Goal: Task Accomplishment & Management: Use online tool/utility

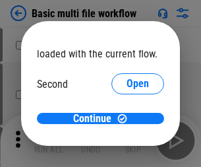
click at [126, 119] on span "Open" at bounding box center [137, 124] width 22 height 11
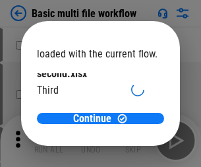
scroll to position [38, 0]
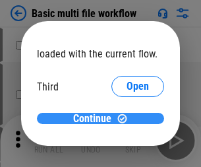
click at [95, 119] on span "Continue" at bounding box center [92, 118] width 38 height 11
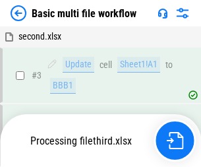
scroll to position [292, 0]
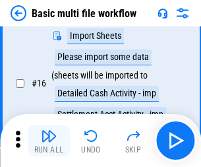
click at [49, 140] on img "button" at bounding box center [49, 136] width 16 height 16
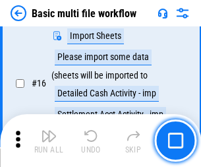
click at [49, 140] on img "button" at bounding box center [49, 136] width 16 height 16
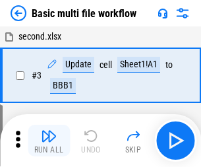
click at [49, 140] on img "button" at bounding box center [49, 136] width 16 height 16
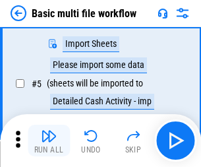
click at [49, 140] on img "button" at bounding box center [49, 136] width 16 height 16
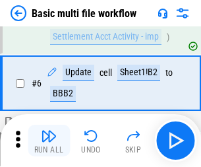
click at [49, 140] on img "button" at bounding box center [49, 136] width 16 height 16
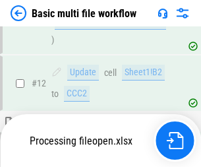
scroll to position [876, 0]
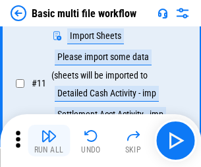
click at [49, 140] on img "button" at bounding box center [49, 136] width 16 height 16
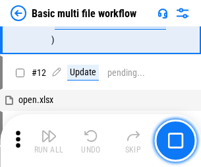
click at [49, 140] on img "button" at bounding box center [49, 136] width 16 height 16
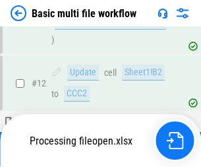
scroll to position [617, 0]
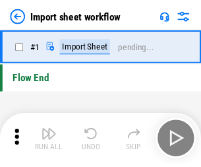
scroll to position [5, 0]
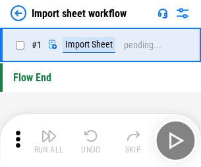
click at [49, 140] on img "button" at bounding box center [49, 136] width 16 height 16
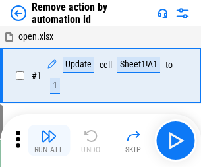
click at [49, 140] on img "button" at bounding box center [49, 136] width 16 height 16
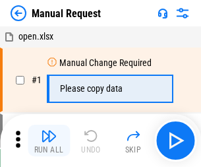
click at [49, 140] on img "button" at bounding box center [49, 136] width 16 height 16
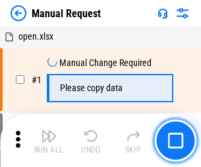
scroll to position [45, 0]
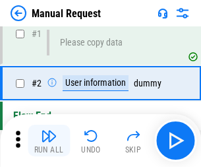
click at [49, 140] on img "button" at bounding box center [49, 136] width 16 height 16
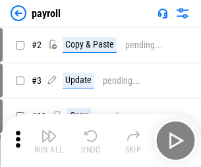
click at [49, 140] on img "button" at bounding box center [49, 136] width 16 height 16
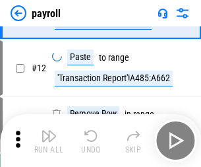
scroll to position [163, 0]
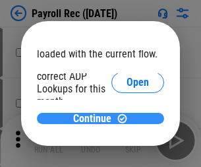
click at [95, 118] on span "Continue" at bounding box center [92, 118] width 38 height 11
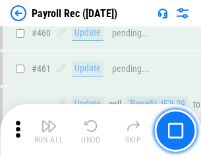
scroll to position [7018, 0]
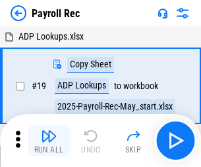
click at [49, 140] on img "button" at bounding box center [49, 136] width 16 height 16
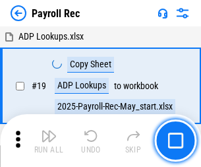
scroll to position [80, 0]
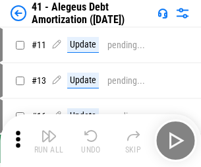
click at [49, 140] on img "button" at bounding box center [49, 136] width 16 height 16
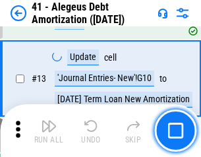
scroll to position [163, 0]
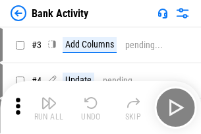
click at [49, 107] on img "button" at bounding box center [49, 103] width 16 height 16
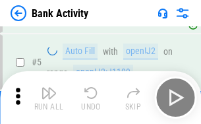
scroll to position [70, 0]
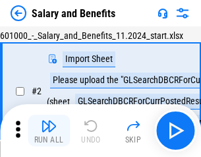
click at [49, 130] on img "button" at bounding box center [49, 126] width 16 height 16
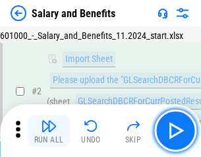
scroll to position [95, 0]
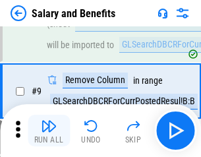
click at [49, 130] on img "button" at bounding box center [49, 126] width 16 height 16
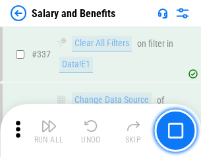
scroll to position [6165, 0]
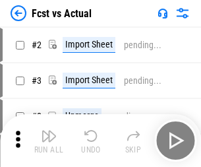
click at [49, 130] on img "button" at bounding box center [49, 136] width 16 height 16
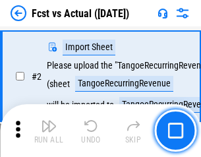
scroll to position [123, 0]
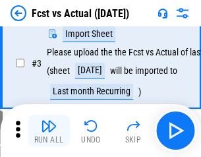
click at [49, 130] on img "button" at bounding box center [49, 126] width 16 height 16
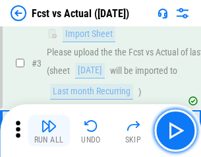
scroll to position [198, 0]
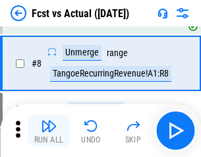
click at [49, 130] on img "button" at bounding box center [49, 126] width 16 height 16
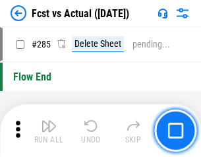
scroll to position [6232, 0]
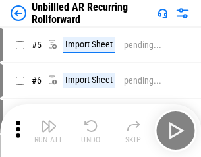
click at [49, 130] on img "button" at bounding box center [49, 126] width 16 height 16
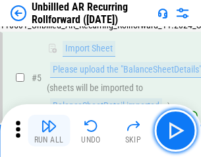
scroll to position [124, 0]
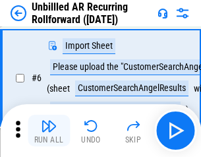
click at [49, 130] on img "button" at bounding box center [49, 126] width 16 height 16
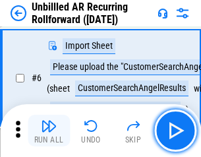
scroll to position [212, 0]
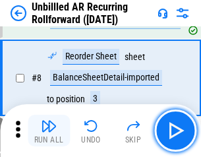
click at [49, 130] on img "button" at bounding box center [49, 126] width 16 height 16
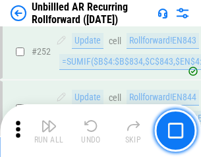
scroll to position [4473, 0]
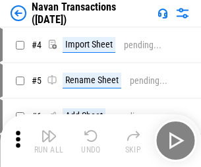
click at [49, 130] on img "button" at bounding box center [49, 136] width 16 height 16
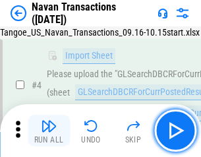
scroll to position [113, 0]
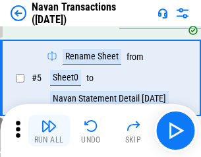
click at [49, 130] on img "button" at bounding box center [49, 126] width 16 height 16
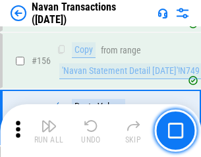
scroll to position [4269, 0]
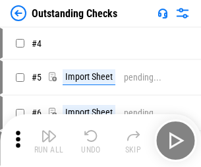
click at [49, 130] on img "button" at bounding box center [49, 136] width 16 height 16
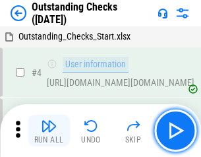
scroll to position [138, 0]
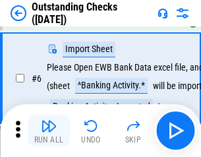
click at [49, 130] on img "button" at bounding box center [49, 126] width 16 height 16
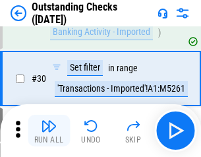
click at [49, 130] on img "button" at bounding box center [49, 126] width 16 height 16
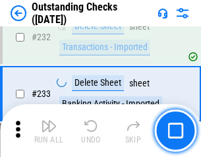
scroll to position [3999, 0]
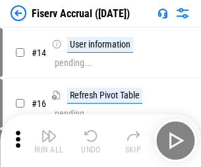
click at [49, 130] on img "button" at bounding box center [49, 136] width 16 height 16
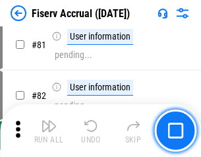
scroll to position [1730, 0]
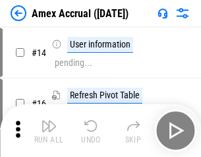
click at [49, 130] on img "button" at bounding box center [49, 126] width 16 height 16
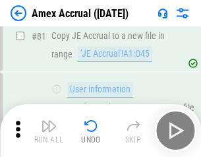
scroll to position [1709, 0]
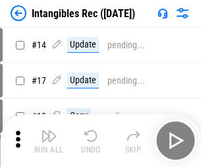
click at [49, 140] on img "button" at bounding box center [49, 136] width 16 height 16
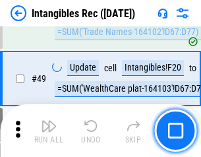
scroll to position [513, 0]
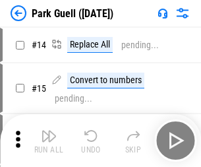
click at [49, 130] on img "button" at bounding box center [49, 136] width 16 height 16
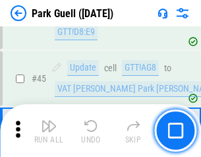
scroll to position [1647, 0]
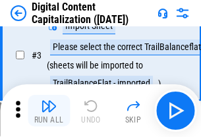
click at [49, 111] on img "button" at bounding box center [49, 106] width 16 height 16
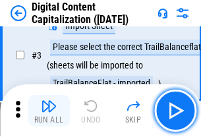
scroll to position [123, 0]
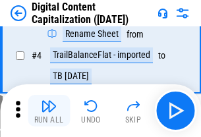
click at [49, 111] on img "button" at bounding box center [49, 106] width 16 height 16
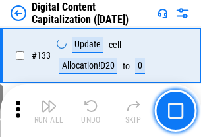
scroll to position [1397, 0]
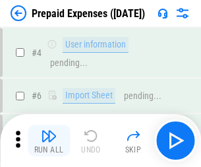
click at [49, 130] on img "button" at bounding box center [49, 136] width 16 height 16
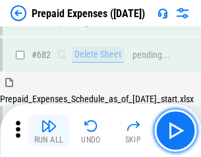
scroll to position [3621, 0]
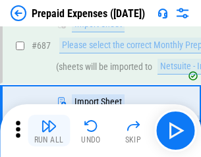
click at [49, 130] on img "button" at bounding box center [49, 126] width 16 height 16
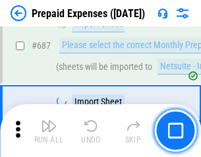
scroll to position [3688, 0]
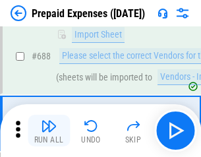
click at [49, 130] on img "button" at bounding box center [49, 126] width 16 height 16
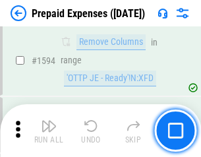
scroll to position [12821, 0]
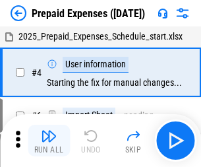
click at [49, 140] on img "button" at bounding box center [49, 136] width 16 height 16
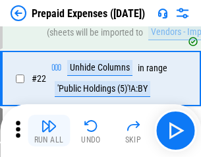
click at [49, 130] on img "button" at bounding box center [49, 126] width 16 height 16
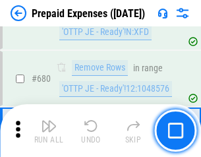
scroll to position [4585, 0]
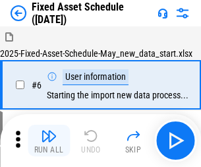
click at [49, 140] on img "button" at bounding box center [49, 136] width 16 height 16
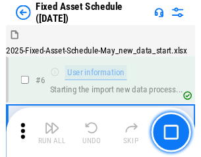
scroll to position [138, 0]
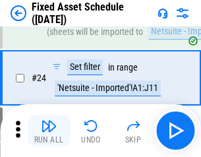
click at [49, 130] on img "button" at bounding box center [49, 126] width 16 height 16
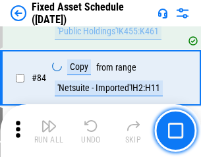
scroll to position [1809, 0]
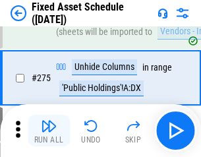
click at [49, 130] on img "button" at bounding box center [49, 126] width 16 height 16
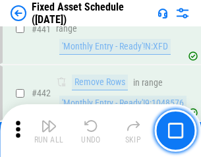
scroll to position [5886, 0]
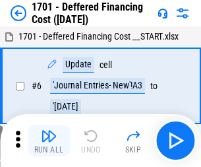
click at [49, 140] on img "button" at bounding box center [49, 136] width 16 height 16
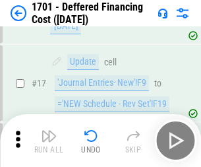
scroll to position [158, 0]
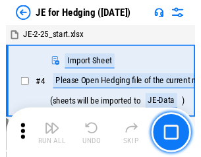
scroll to position [74, 0]
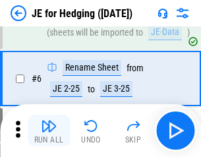
click at [49, 130] on img "button" at bounding box center [49, 126] width 16 height 16
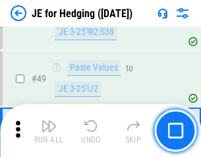
scroll to position [853, 0]
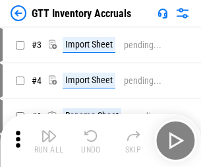
click at [49, 130] on img "button" at bounding box center [49, 136] width 16 height 16
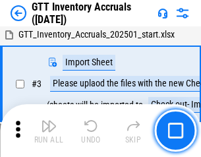
scroll to position [85, 0]
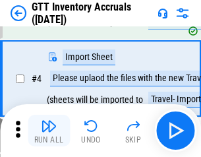
click at [49, 130] on img "button" at bounding box center [49, 126] width 16 height 16
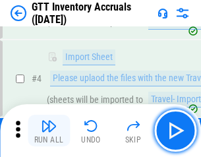
scroll to position [152, 0]
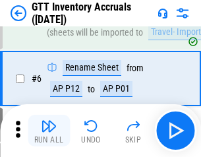
click at [49, 130] on img "button" at bounding box center [49, 126] width 16 height 16
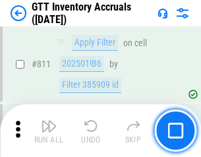
scroll to position [9995, 0]
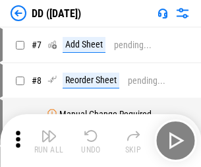
click at [49, 140] on img "button" at bounding box center [49, 136] width 16 height 16
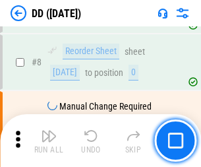
scroll to position [127, 0]
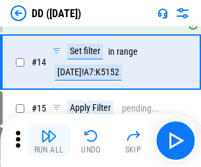
click at [49, 140] on img "button" at bounding box center [49, 136] width 16 height 16
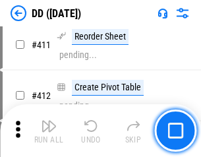
scroll to position [5968, 0]
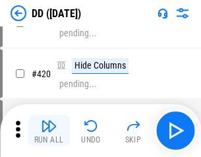
click at [49, 130] on img "button" at bounding box center [49, 126] width 16 height 16
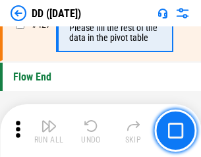
scroll to position [6302, 0]
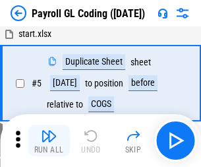
click at [49, 140] on img "button" at bounding box center [49, 136] width 16 height 16
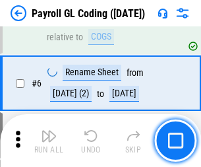
scroll to position [158, 0]
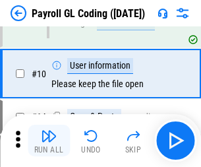
click at [49, 140] on img "button" at bounding box center [49, 136] width 16 height 16
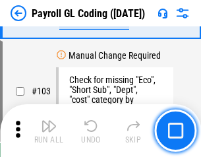
scroll to position [3089, 0]
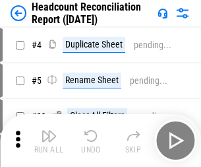
click at [49, 140] on img "button" at bounding box center [49, 136] width 16 height 16
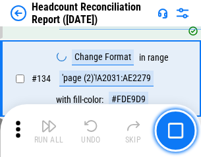
scroll to position [1583, 0]
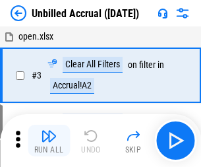
click at [49, 140] on img "button" at bounding box center [49, 136] width 16 height 16
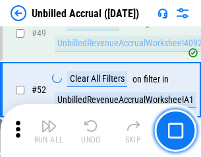
scroll to position [1194, 0]
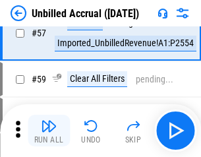
click at [49, 130] on img "button" at bounding box center [49, 126] width 16 height 16
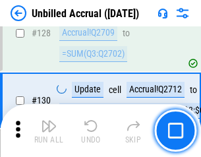
scroll to position [3922, 0]
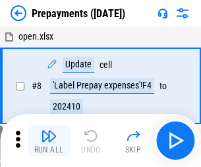
click at [49, 140] on img "button" at bounding box center [49, 136] width 16 height 16
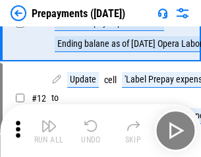
scroll to position [82, 0]
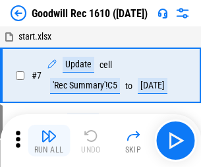
click at [49, 140] on img "button" at bounding box center [49, 136] width 16 height 16
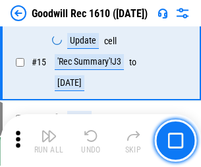
scroll to position [225, 0]
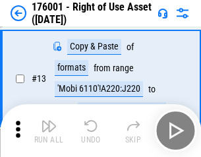
scroll to position [85, 0]
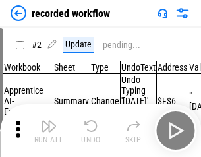
click at [49, 130] on img "button" at bounding box center [49, 126] width 16 height 16
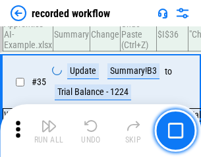
scroll to position [4116, 0]
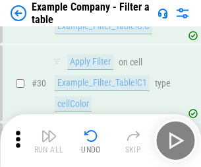
scroll to position [1205, 0]
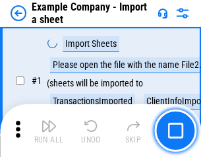
scroll to position [111, 0]
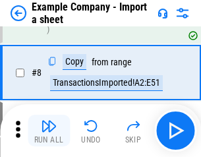
click at [49, 130] on img "button" at bounding box center [49, 126] width 16 height 16
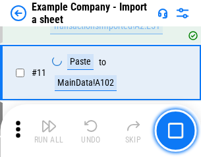
scroll to position [291, 0]
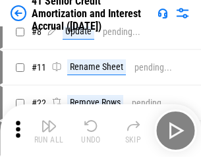
click at [49, 130] on img "button" at bounding box center [49, 126] width 16 height 16
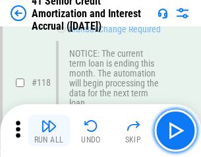
scroll to position [1242, 0]
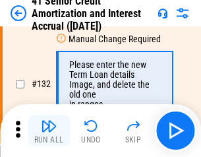
click at [49, 130] on img "button" at bounding box center [49, 126] width 16 height 16
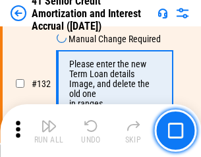
scroll to position [1376, 0]
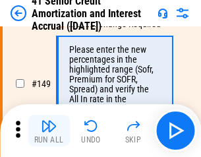
click at [49, 130] on img "button" at bounding box center [49, 126] width 16 height 16
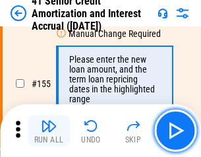
click at [49, 130] on img "button" at bounding box center [49, 126] width 16 height 16
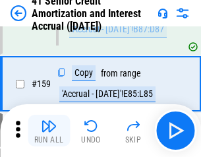
click at [49, 130] on img "button" at bounding box center [49, 126] width 16 height 16
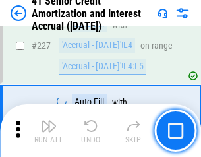
scroll to position [2949, 0]
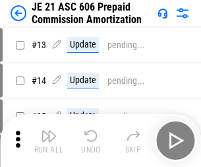
click at [49, 130] on img "button" at bounding box center [49, 136] width 16 height 16
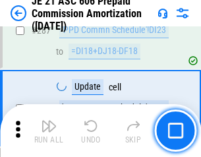
scroll to position [2423, 0]
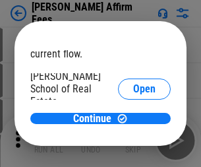
click at [133, 153] on span "Open" at bounding box center [144, 158] width 22 height 11
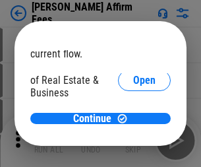
click at [133, 138] on span "Open" at bounding box center [144, 143] width 22 height 11
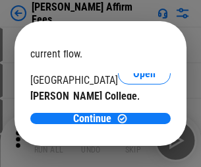
click at [133, 123] on span "Open" at bounding box center [144, 128] width 22 height 11
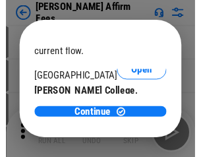
scroll to position [207, 0]
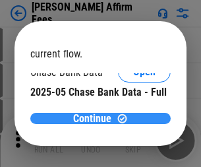
click at [95, 118] on span "Continue" at bounding box center [92, 118] width 38 height 11
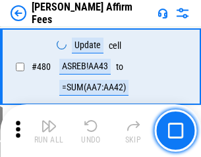
scroll to position [3581, 0]
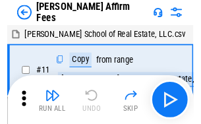
scroll to position [13, 0]
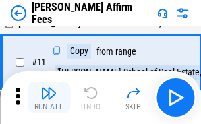
click at [49, 97] on img "button" at bounding box center [49, 93] width 16 height 16
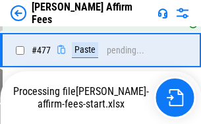
scroll to position [3597, 0]
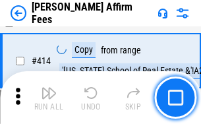
scroll to position [2633, 0]
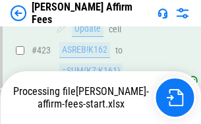
scroll to position [3453, 0]
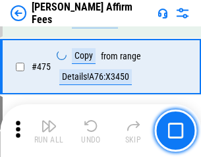
scroll to position [3437, 0]
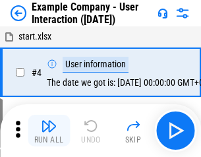
click at [49, 130] on img "button" at bounding box center [49, 126] width 16 height 16
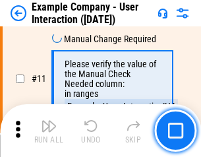
scroll to position [285, 0]
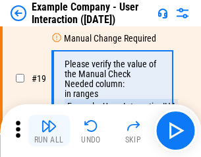
click at [49, 130] on img "button" at bounding box center [49, 126] width 16 height 16
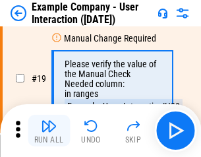
click at [49, 130] on img "button" at bounding box center [49, 126] width 16 height 16
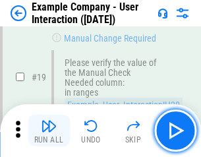
scroll to position [363, 0]
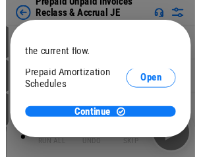
scroll to position [78, 0]
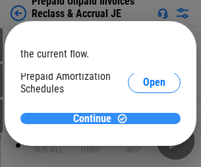
click at [95, 118] on span "Continue" at bounding box center [92, 118] width 38 height 11
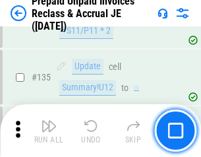
scroll to position [1707, 0]
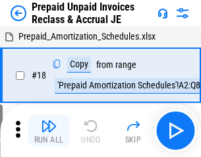
click at [49, 130] on img "button" at bounding box center [49, 126] width 16 height 16
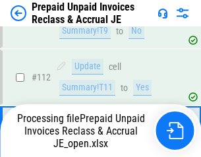
scroll to position [1007, 0]
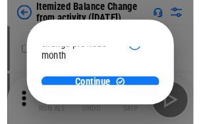
scroll to position [96, 0]
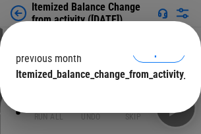
click at [95, 95] on span "Continue" at bounding box center [92, 100] width 38 height 11
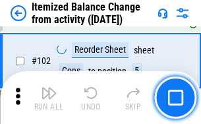
scroll to position [2202, 0]
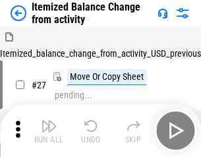
scroll to position [20, 0]
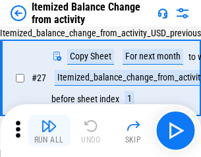
click at [49, 130] on img "button" at bounding box center [49, 126] width 16 height 16
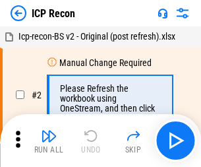
scroll to position [6, 0]
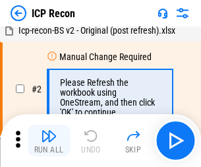
click at [49, 140] on img "button" at bounding box center [49, 136] width 16 height 16
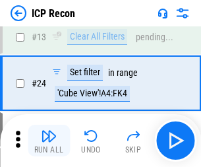
click at [49, 140] on img "button" at bounding box center [49, 136] width 16 height 16
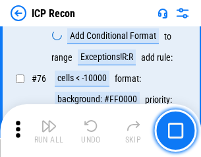
scroll to position [1183, 0]
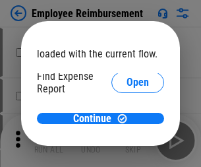
click at [126, 153] on span "Open" at bounding box center [137, 158] width 22 height 11
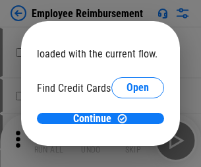
scroll to position [77, 0]
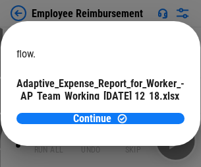
click at [147, 111] on span "Open" at bounding box center [158, 116] width 22 height 11
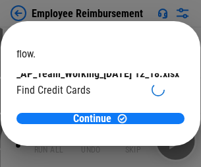
scroll to position [137, 0]
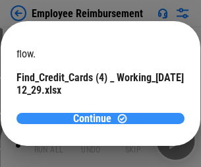
click at [95, 118] on span "Continue" at bounding box center [92, 118] width 38 height 11
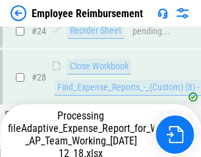
scroll to position [616, 0]
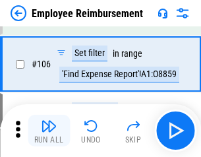
click at [49, 130] on img "button" at bounding box center [49, 126] width 16 height 16
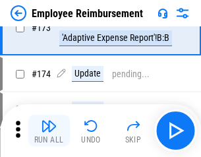
click at [49, 130] on img "button" at bounding box center [49, 126] width 16 height 16
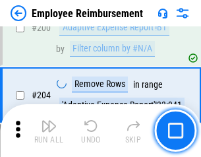
scroll to position [3332, 0]
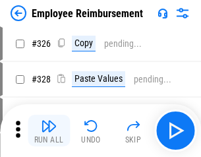
click at [49, 130] on img "button" at bounding box center [49, 126] width 16 height 16
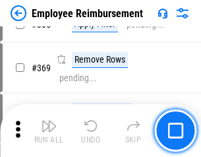
click at [49, 130] on img "button" at bounding box center [49, 126] width 16 height 16
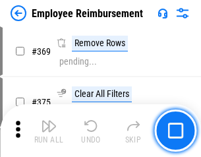
scroll to position [6788, 0]
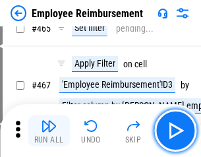
click at [49, 130] on img "button" at bounding box center [49, 126] width 16 height 16
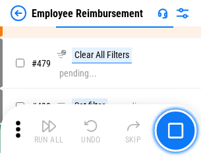
click at [49, 130] on img "button" at bounding box center [49, 126] width 16 height 16
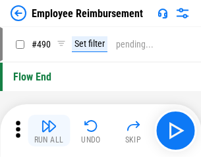
click at [49, 130] on img "button" at bounding box center [49, 126] width 16 height 16
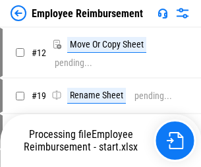
scroll to position [45, 0]
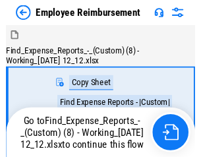
scroll to position [45, 0]
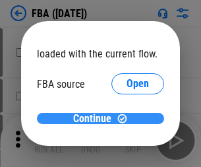
click at [95, 119] on span "Continue" at bounding box center [92, 118] width 38 height 11
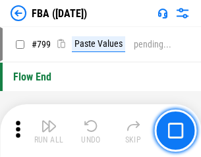
scroll to position [11788, 0]
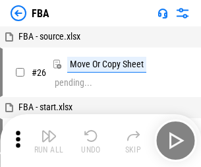
scroll to position [13, 0]
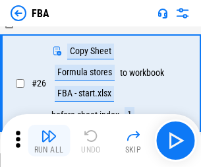
click at [49, 140] on img "button" at bounding box center [49, 136] width 16 height 16
